Goal: Information Seeking & Learning: Check status

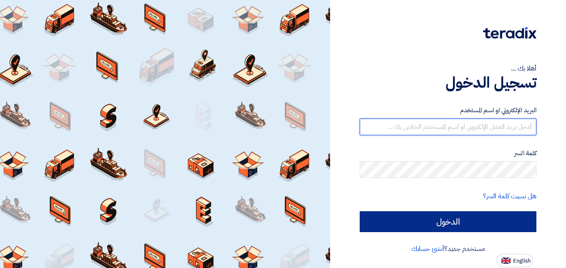
type input "[DOMAIN_NAME][EMAIL_ADDRESS][DOMAIN_NAME]"
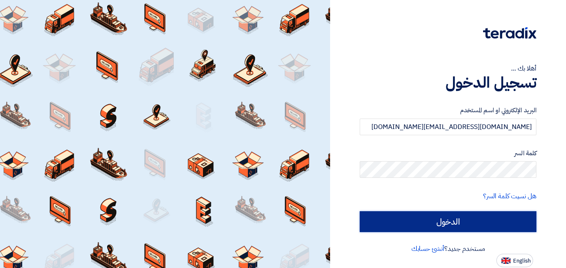
click at [436, 221] on input "الدخول" at bounding box center [448, 221] width 177 height 21
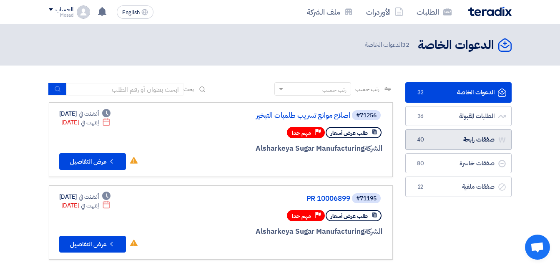
click at [454, 138] on link "صفقات رابحة صفقات رابحة 40" at bounding box center [458, 139] width 106 height 20
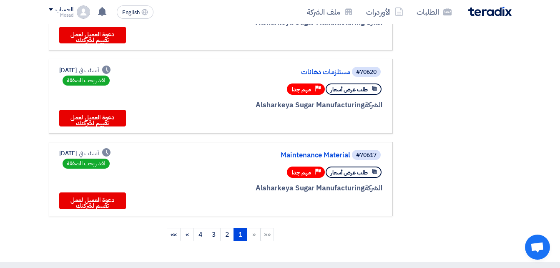
scroll to position [709, 0]
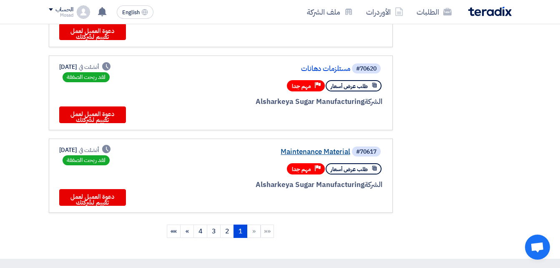
click at [319, 151] on link "Maintenance Material" at bounding box center [266, 152] width 167 height 8
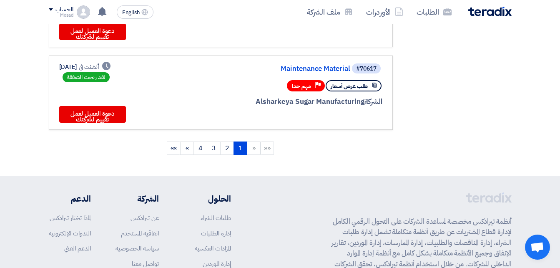
scroll to position [792, 0]
click at [224, 148] on link "2" at bounding box center [227, 147] width 14 height 13
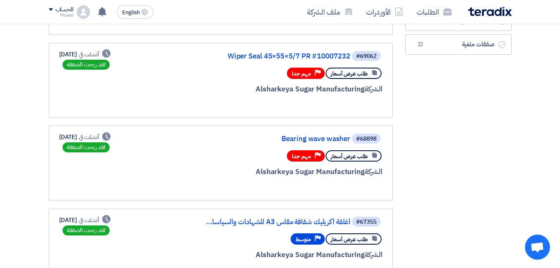
scroll to position [0, 0]
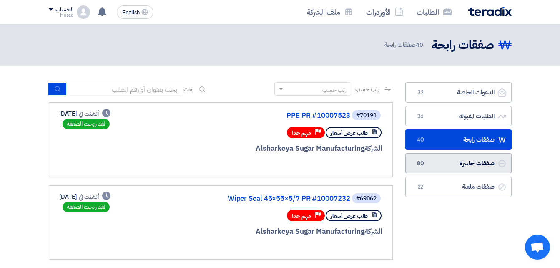
click at [477, 161] on link "صفقات خاسرة صفقات خاسرة 80" at bounding box center [458, 163] width 106 height 20
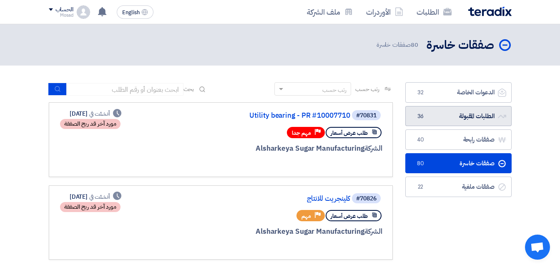
click at [463, 114] on link "الطلبات المقبولة الطلبات المقبولة 36" at bounding box center [458, 116] width 106 height 20
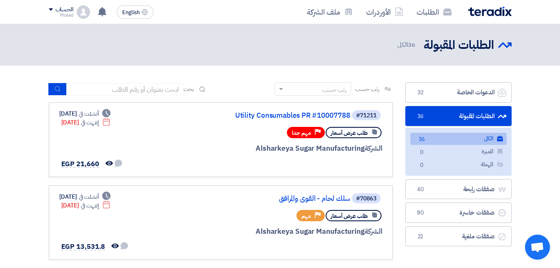
click at [495, 175] on ul "الكل الكل 36 المميزة المميزة 0 المهملة المهملة 0" at bounding box center [458, 152] width 106 height 48
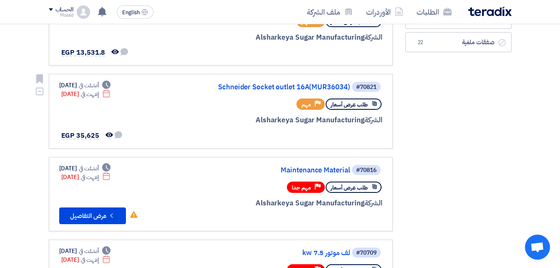
scroll to position [208, 0]
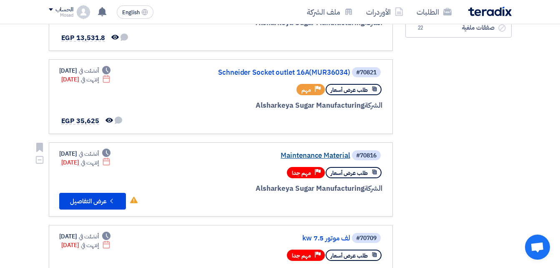
click at [328, 156] on link "Maintenance Material" at bounding box center [266, 156] width 167 height 8
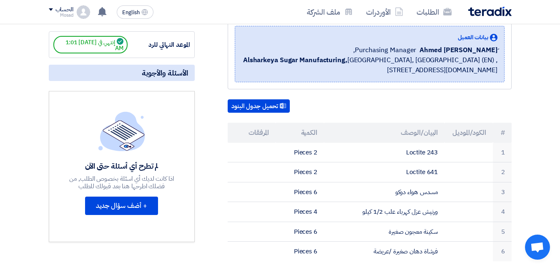
scroll to position [125, 0]
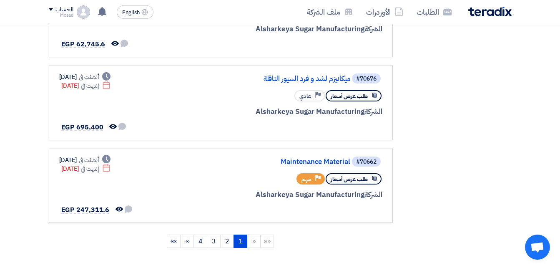
scroll to position [709, 0]
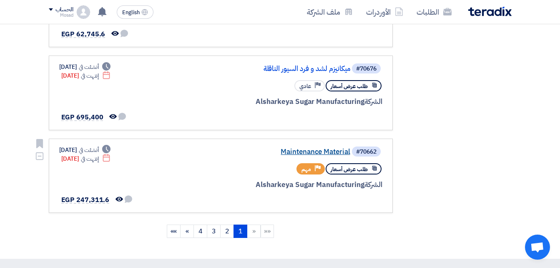
click at [306, 150] on link "Maintenance Material" at bounding box center [266, 152] width 167 height 8
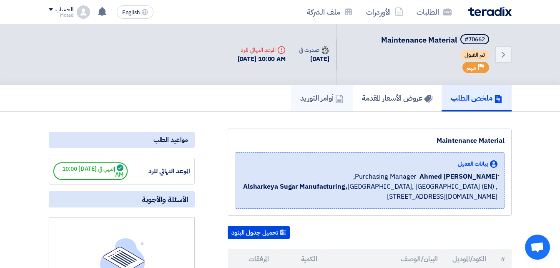
click at [306, 96] on h5 "أوامر التوريد" at bounding box center [321, 98] width 43 height 10
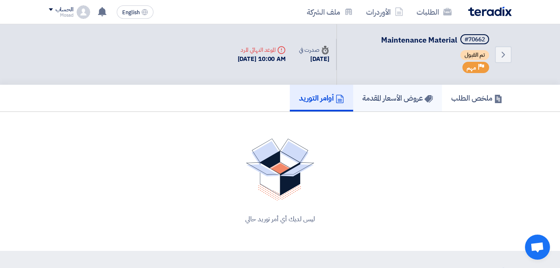
click at [404, 95] on h5 "عروض الأسعار المقدمة" at bounding box center [397, 98] width 70 height 10
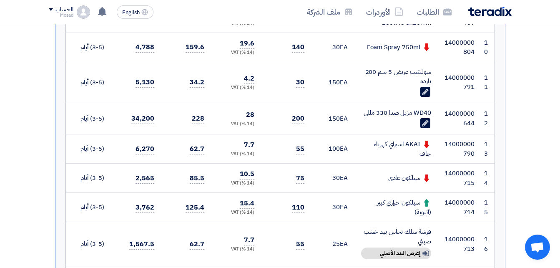
scroll to position [625, 0]
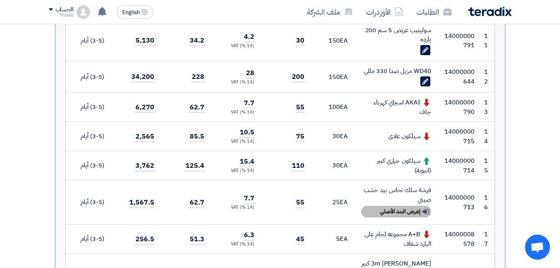
click at [409, 209] on div "Show details إعرض البند الأصلي" at bounding box center [396, 211] width 70 height 12
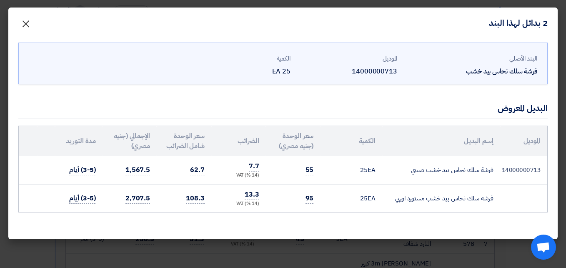
click at [21, 25] on span "×" at bounding box center [26, 23] width 10 height 25
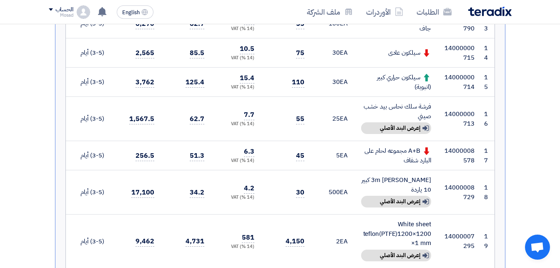
scroll to position [750, 0]
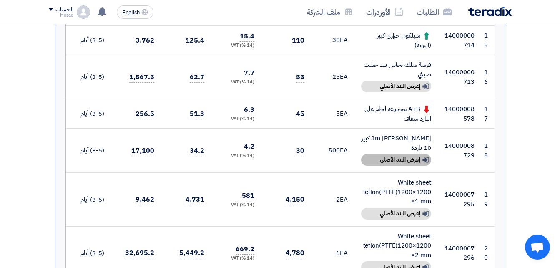
click at [394, 154] on div "Show details إعرض البند الأصلي" at bounding box center [396, 160] width 70 height 12
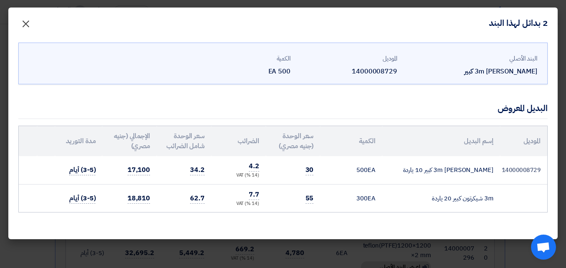
click at [25, 22] on span "×" at bounding box center [26, 23] width 10 height 25
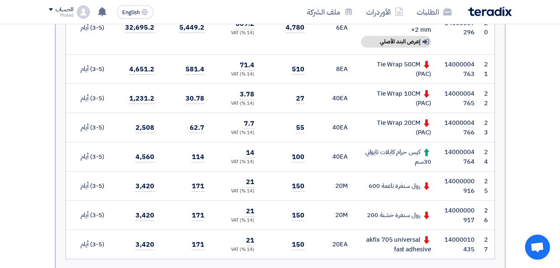
scroll to position [1000, 0]
